Goal: Task Accomplishment & Management: Manage account settings

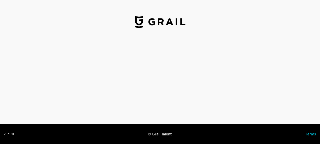
select select "USD"
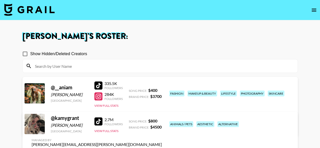
click at [109, 66] on input at bounding box center [163, 66] width 262 height 8
drag, startPoint x: 157, startPoint y: 91, endPoint x: 147, endPoint y: 91, distance: 10.6
click at [147, 91] on div "Song Price: $ 400" at bounding box center [145, 90] width 33 height 5
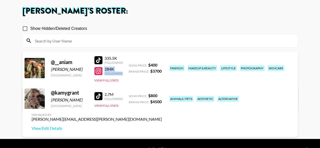
drag, startPoint x: 104, startPoint y: 68, endPoint x: 122, endPoint y: 74, distance: 18.5
click at [122, 74] on div "284K Followers" at bounding box center [113, 70] width 18 height 9
click at [135, 80] on div "@ __aniam Aniam Garavito United States 335.5K Followers 284K Followers View Ful…" at bounding box center [159, 81] width 275 height 59
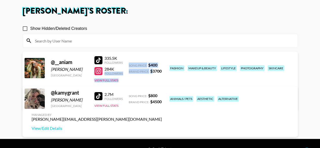
drag, startPoint x: 124, startPoint y: 70, endPoint x: 150, endPoint y: 74, distance: 26.0
click at [150, 73] on div "@ __aniam Aniam Garavito United States 335.5K Followers 284K Followers View Ful…" at bounding box center [159, 81] width 275 height 59
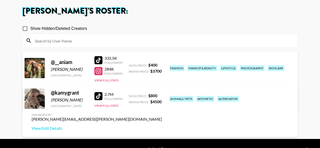
click at [150, 77] on div "@ __aniam Aniam Garavito United States 335.5K Followers 284K Followers View Ful…" at bounding box center [159, 81] width 275 height 59
drag, startPoint x: 143, startPoint y: 72, endPoint x: 130, endPoint y: 75, distance: 13.6
click at [130, 75] on div "@ __aniam Aniam Garavito United States 335.5K Followers 284K Followers View Ful…" at bounding box center [159, 81] width 275 height 59
click at [136, 77] on div "@ __aniam Aniam Garavito United States 335.5K Followers 284K Followers View Ful…" at bounding box center [159, 81] width 275 height 59
click at [130, 90] on div "sienna.gonzalez@grail-talent.com" at bounding box center [81, 92] width 99 height 5
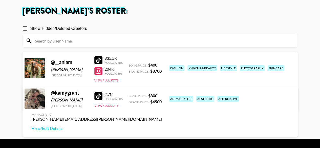
click at [130, 90] on div "sienna.gonzalez@grail-talent.com" at bounding box center [81, 92] width 99 height 5
click at [130, 99] on link "View/Edit Details" at bounding box center [81, 101] width 99 height 5
click at [162, 126] on link "View/Edit Details" at bounding box center [97, 128] width 130 height 5
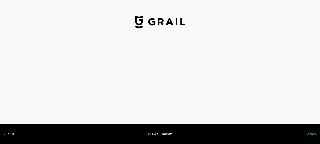
select select "USD"
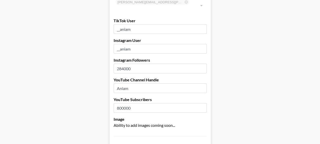
scroll to position [25, 0]
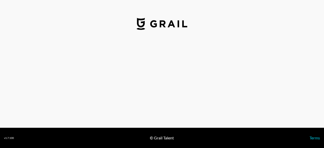
select select "USD"
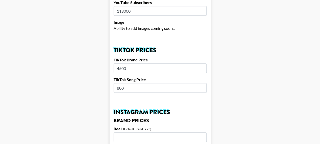
scroll to position [152, 0]
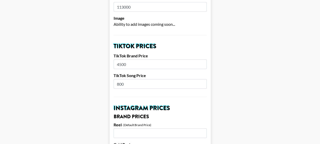
drag, startPoint x: 127, startPoint y: 56, endPoint x: 117, endPoint y: 56, distance: 9.6
click at [117, 59] on input "4500" at bounding box center [160, 64] width 93 height 10
type input "3500"
drag, startPoint x: 127, startPoint y: 77, endPoint x: 114, endPoint y: 77, distance: 13.1
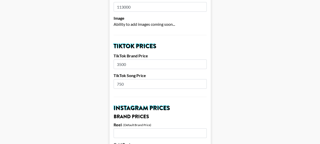
type input "750"
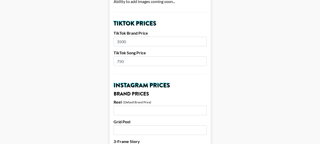
scroll to position [202, 0]
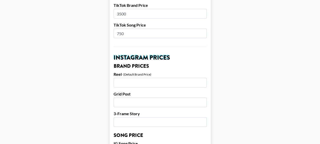
click at [140, 78] on input "number" at bounding box center [160, 83] width 93 height 10
type input "3000"
click at [131, 98] on input "number" at bounding box center [160, 103] width 93 height 10
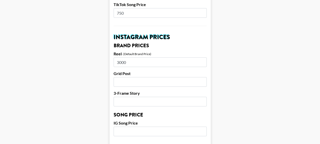
scroll to position [228, 0]
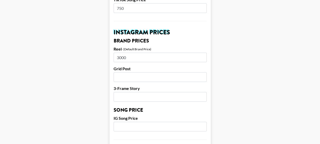
click at [158, 72] on input "number" at bounding box center [160, 77] width 93 height 10
type input "2500"
click at [157, 92] on input "number" at bounding box center [160, 97] width 93 height 10
type input "1800"
click at [237, 99] on main "Airtable ID: recUzmCuYPwrtJkLe Manager(s) cindy.corujo@grail-talent.com ​ TikTo…" at bounding box center [160, 119] width 312 height 636
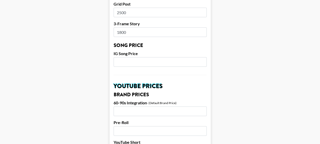
scroll to position [303, 0]
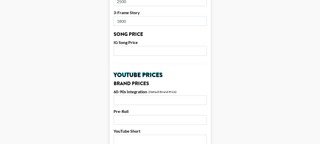
click at [171, 46] on input "number" at bounding box center [160, 51] width 93 height 10
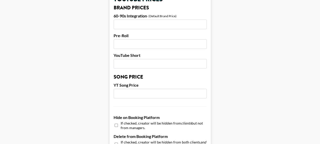
scroll to position [354, 0]
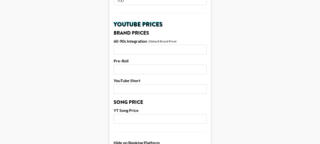
type input "700"
click at [172, 45] on input "number" at bounding box center [160, 50] width 93 height 10
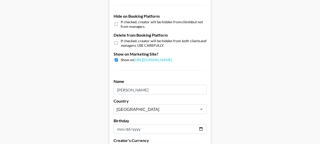
scroll to position [531, 0]
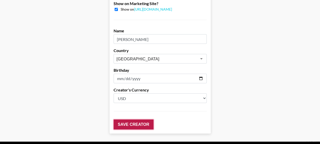
click at [143, 120] on input "Save Creator" at bounding box center [134, 125] width 40 height 10
